Goal: Information Seeking & Learning: Find specific fact

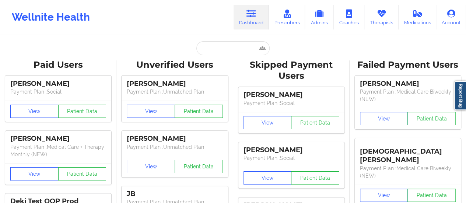
click at [225, 47] on input "text" at bounding box center [232, 48] width 73 height 14
type input "[EMAIL_ADDRESS][DOMAIN_NAME]"
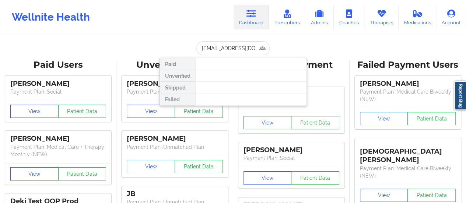
scroll to position [0, 2]
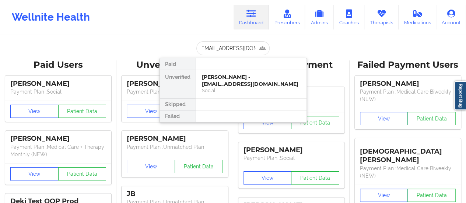
click at [247, 85] on div "[PERSON_NAME] - [EMAIL_ADDRESS][DOMAIN_NAME]" at bounding box center [251, 81] width 99 height 14
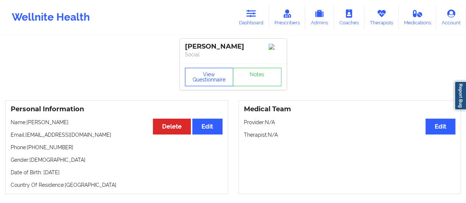
click at [204, 77] on button "View Questionnaire" at bounding box center [209, 77] width 49 height 18
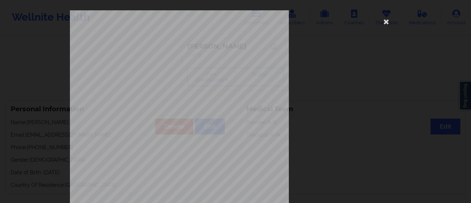
scroll to position [148, 0]
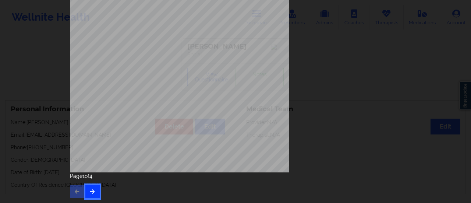
click at [92, 193] on icon "button" at bounding box center [92, 191] width 6 height 4
click at [91, 193] on icon "button" at bounding box center [92, 191] width 6 height 4
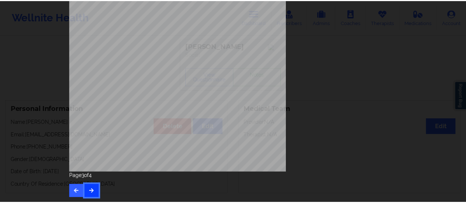
scroll to position [0, 0]
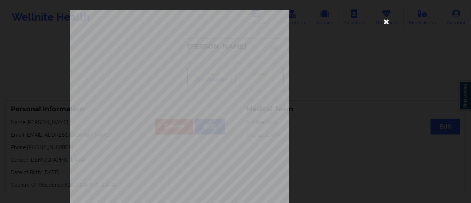
click at [385, 20] on icon at bounding box center [387, 21] width 12 height 12
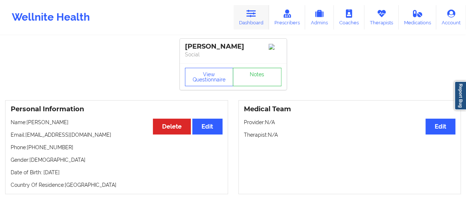
click at [255, 14] on icon at bounding box center [251, 14] width 10 height 8
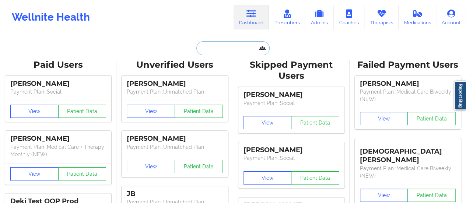
click at [217, 45] on input "text" at bounding box center [232, 48] width 73 height 14
paste input "[PERSON_NAME]"
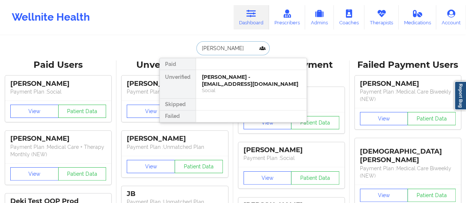
click at [238, 46] on input "[PERSON_NAME]" at bounding box center [232, 48] width 73 height 14
paste input "[EMAIL_ADDRESS][DOMAIN_NAME]"
type input "[EMAIL_ADDRESS][DOMAIN_NAME]"
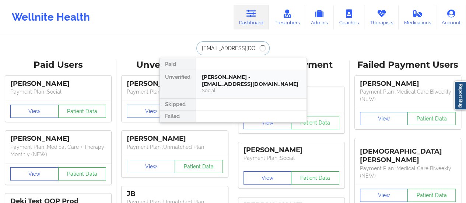
click at [222, 83] on div "[PERSON_NAME] - [EMAIL_ADDRESS][DOMAIN_NAME]" at bounding box center [251, 81] width 99 height 14
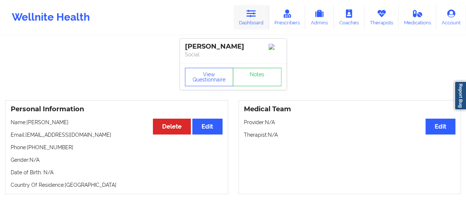
click at [262, 22] on link "Dashboard" at bounding box center [250, 17] width 35 height 24
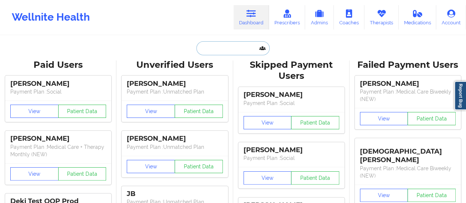
click at [237, 50] on input "text" at bounding box center [232, 48] width 73 height 14
paste input "[EMAIL_ADDRESS][DOMAIN_NAME]"
type input "[EMAIL_ADDRESS][DOMAIN_NAME]"
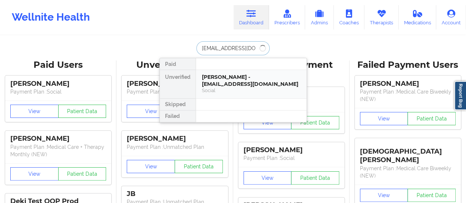
click at [226, 83] on div "[PERSON_NAME] - [EMAIL_ADDRESS][DOMAIN_NAME]" at bounding box center [251, 81] width 99 height 14
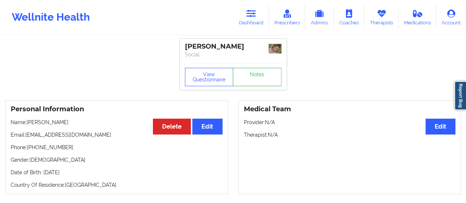
drag, startPoint x: 67, startPoint y: 122, endPoint x: 28, endPoint y: 121, distance: 39.0
click at [28, 121] on p "Name: [PERSON_NAME]" at bounding box center [117, 122] width 212 height 7
copy p "[PERSON_NAME]"
click at [256, 13] on icon at bounding box center [251, 14] width 10 height 8
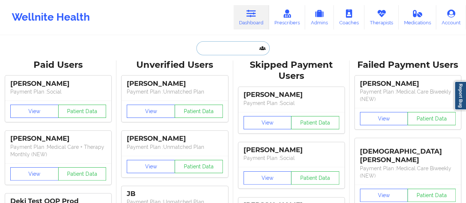
click at [229, 47] on input "text" at bounding box center [232, 48] width 73 height 14
paste input "[EMAIL_ADDRESS][DOMAIN_NAME]"
type input "[EMAIL_ADDRESS][DOMAIN_NAME]"
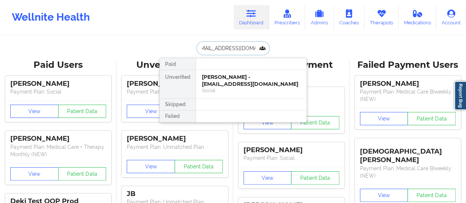
click at [229, 89] on div "Social" at bounding box center [251, 90] width 99 height 6
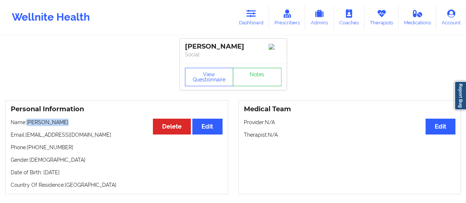
drag, startPoint x: 28, startPoint y: 125, endPoint x: 98, endPoint y: 124, distance: 70.3
click at [98, 124] on p "Name: [PERSON_NAME]" at bounding box center [117, 122] width 212 height 7
copy p "[PERSON_NAME]"
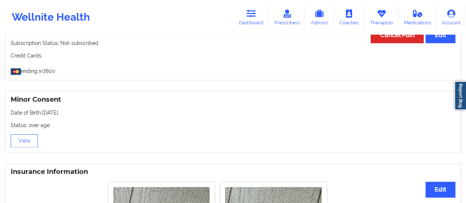
scroll to position [428, 0]
